Goal: Use online tool/utility: Utilize a website feature to perform a specific function

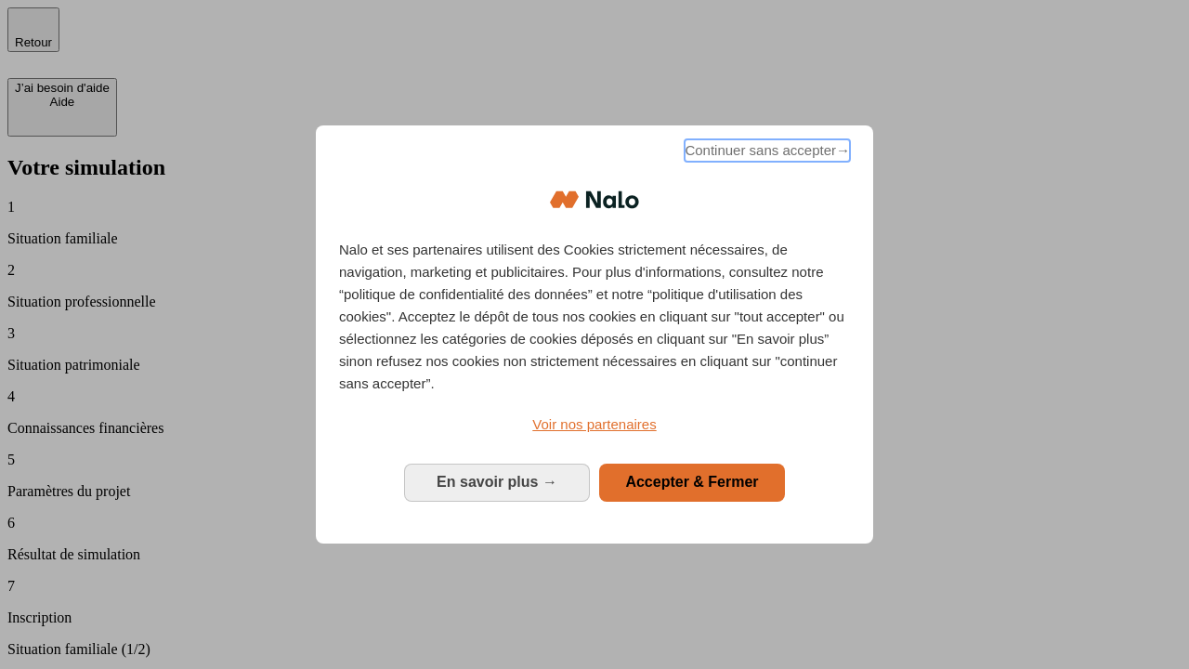
click at [765, 153] on span "Continuer sans accepter →" at bounding box center [767, 150] width 165 height 22
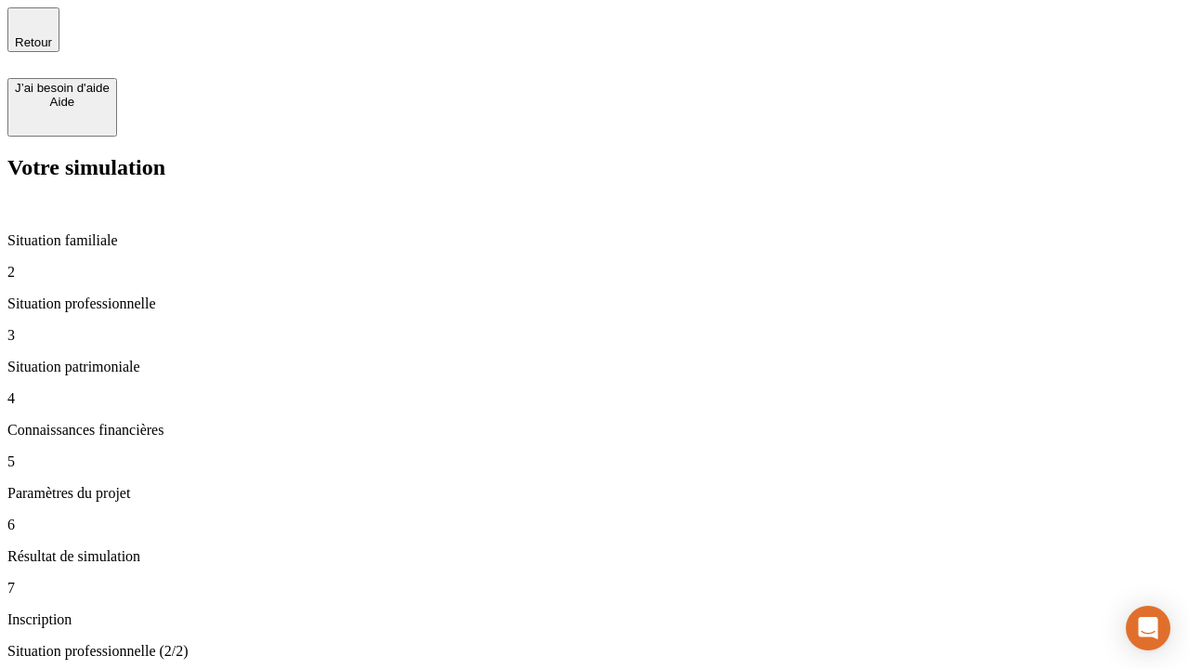
type input "30 000"
type input "1 000"
